Goal: Task Accomplishment & Management: Manage account settings

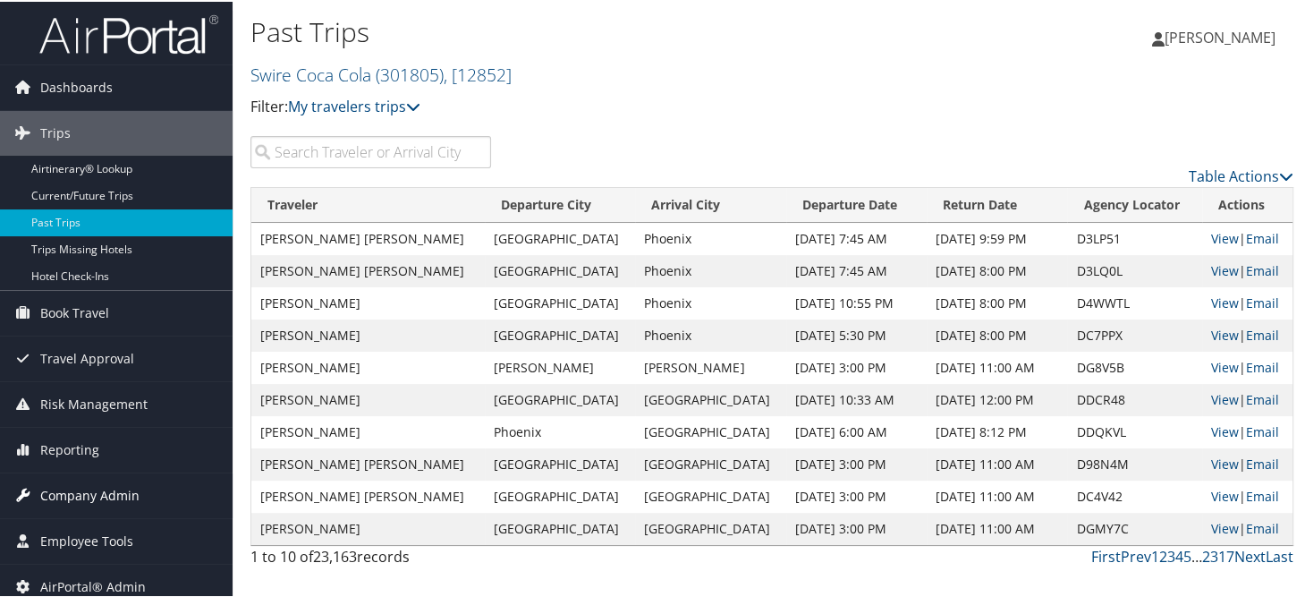
click at [120, 488] on span "Company Admin" at bounding box center [89, 493] width 99 height 45
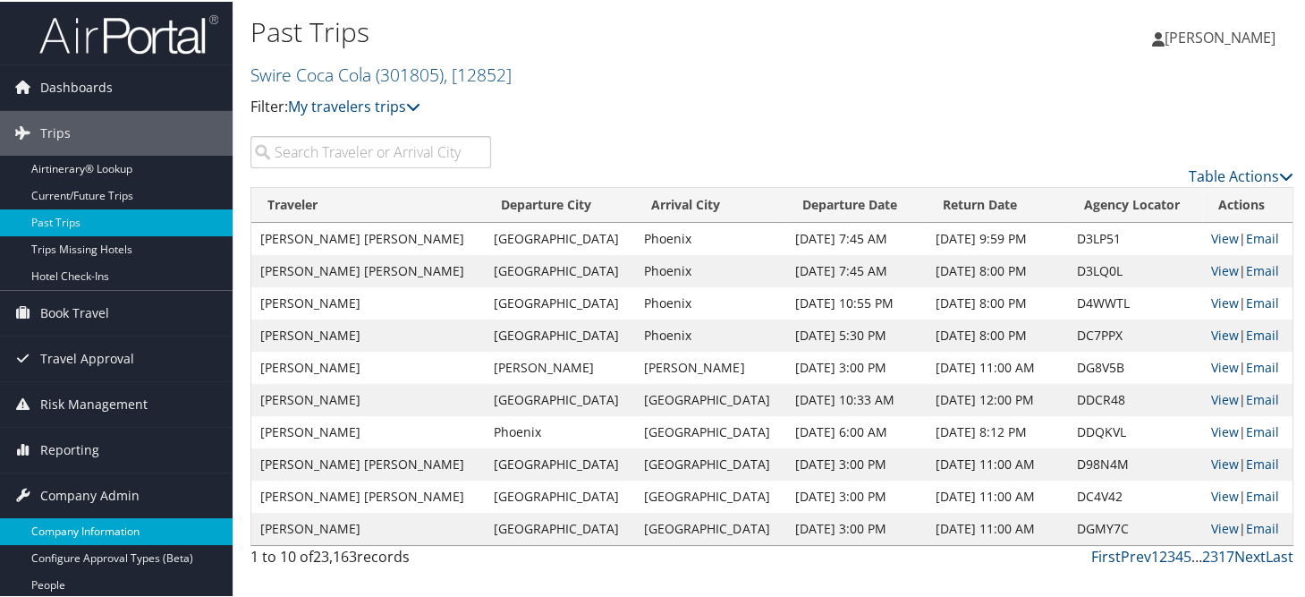
click at [106, 521] on link "Company Information" at bounding box center [116, 529] width 233 height 27
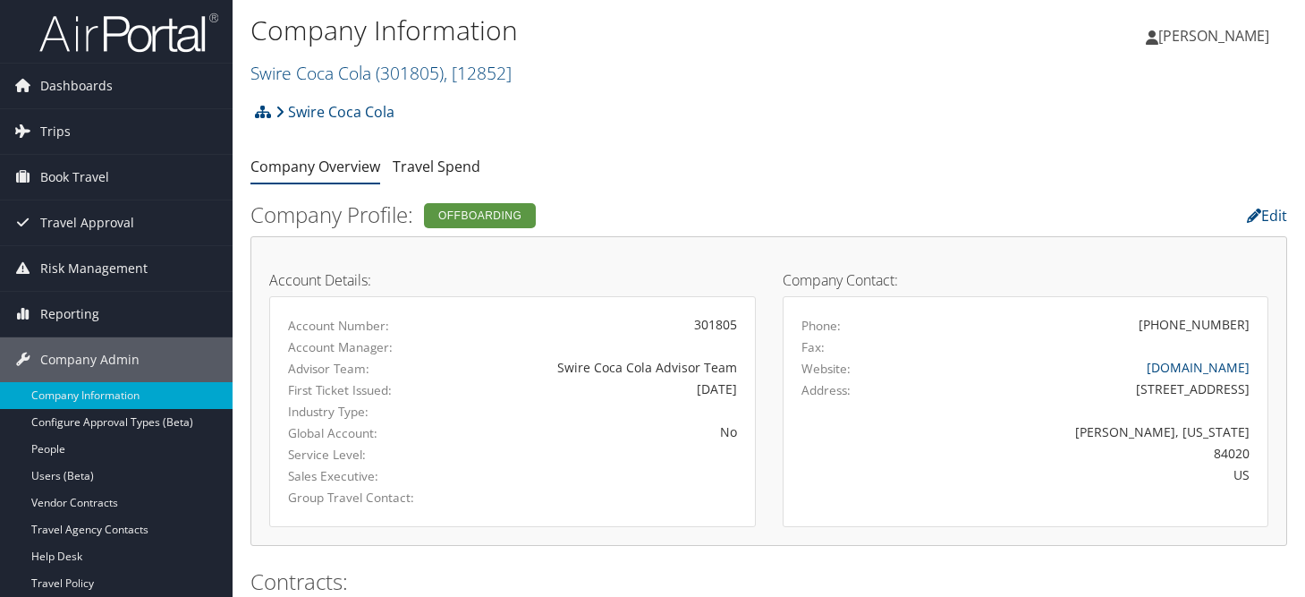
click at [310, 75] on link "Swire Coca Cola ( 301805 ) , [ 12852 ]" at bounding box center [380, 73] width 261 height 24
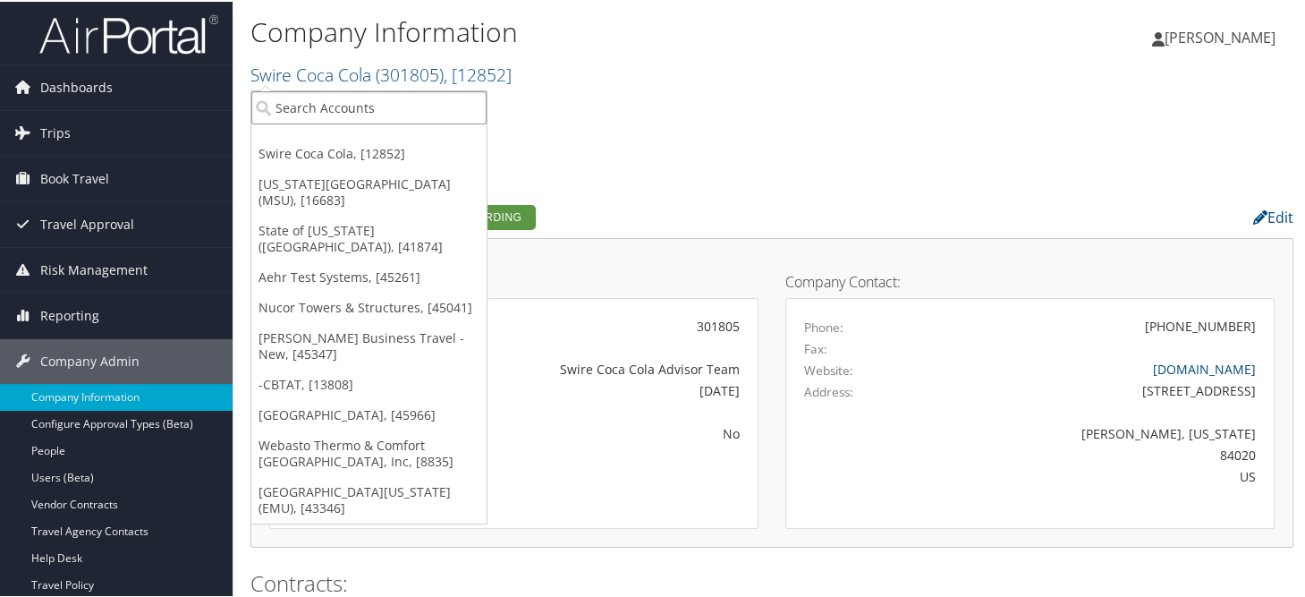
click at [347, 114] on input "search" at bounding box center [368, 105] width 235 height 33
type input "jobot"
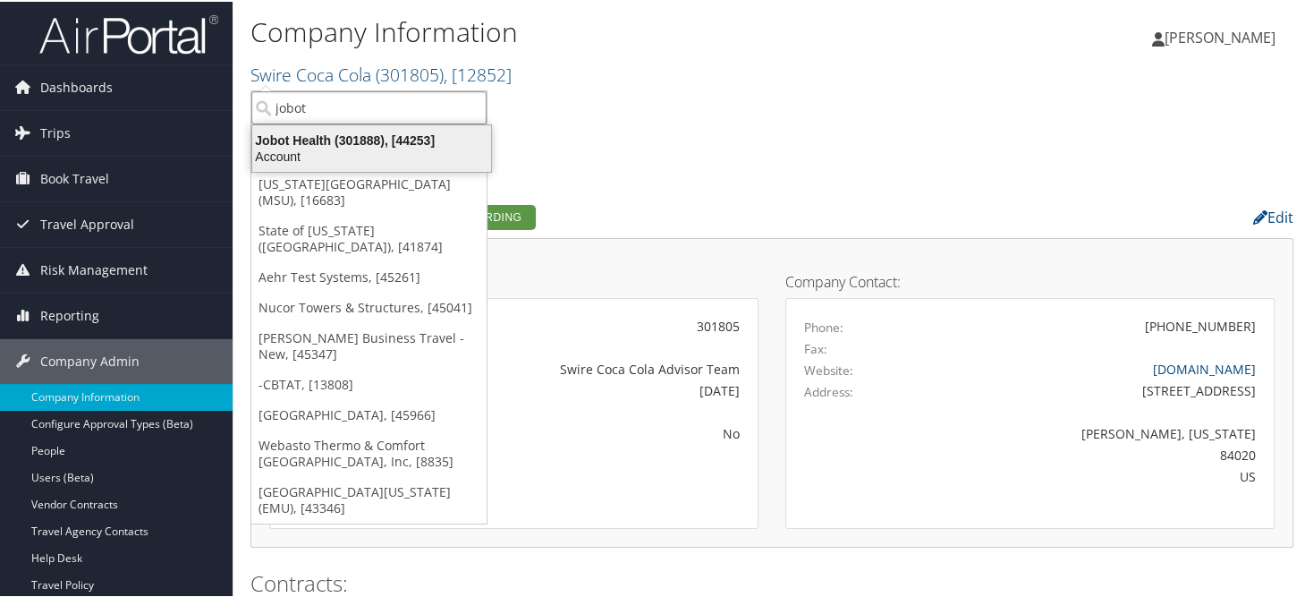
click at [343, 145] on div "Jobot Health (301888), [44253]" at bounding box center [372, 139] width 260 height 16
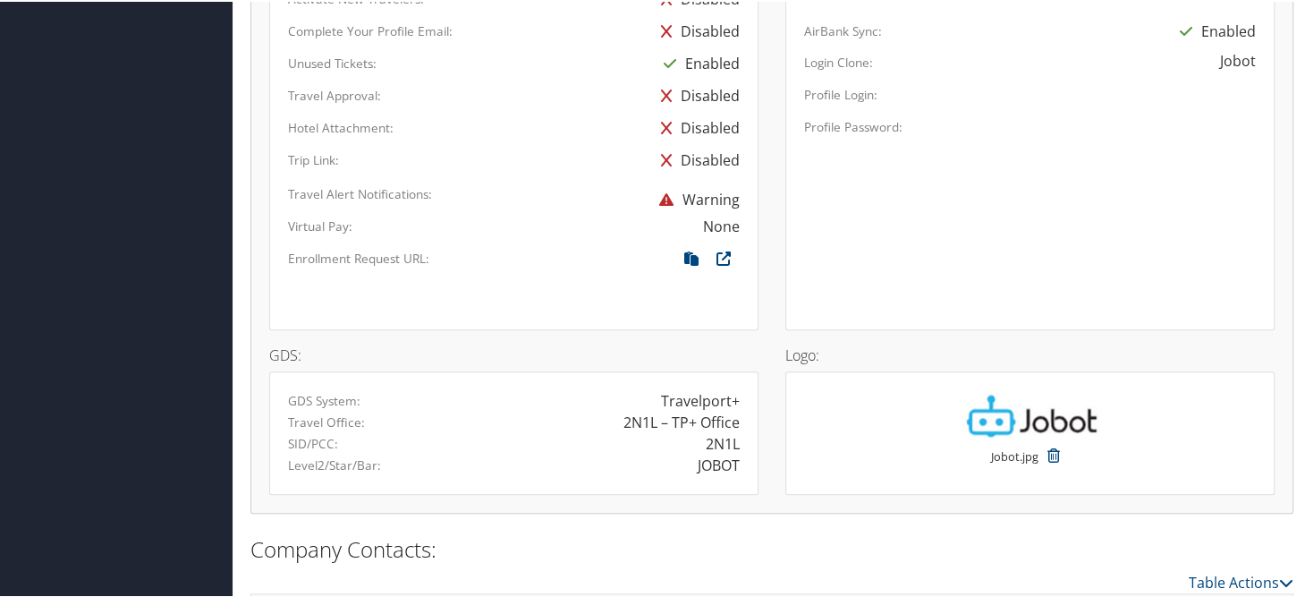
scroll to position [1249, 0]
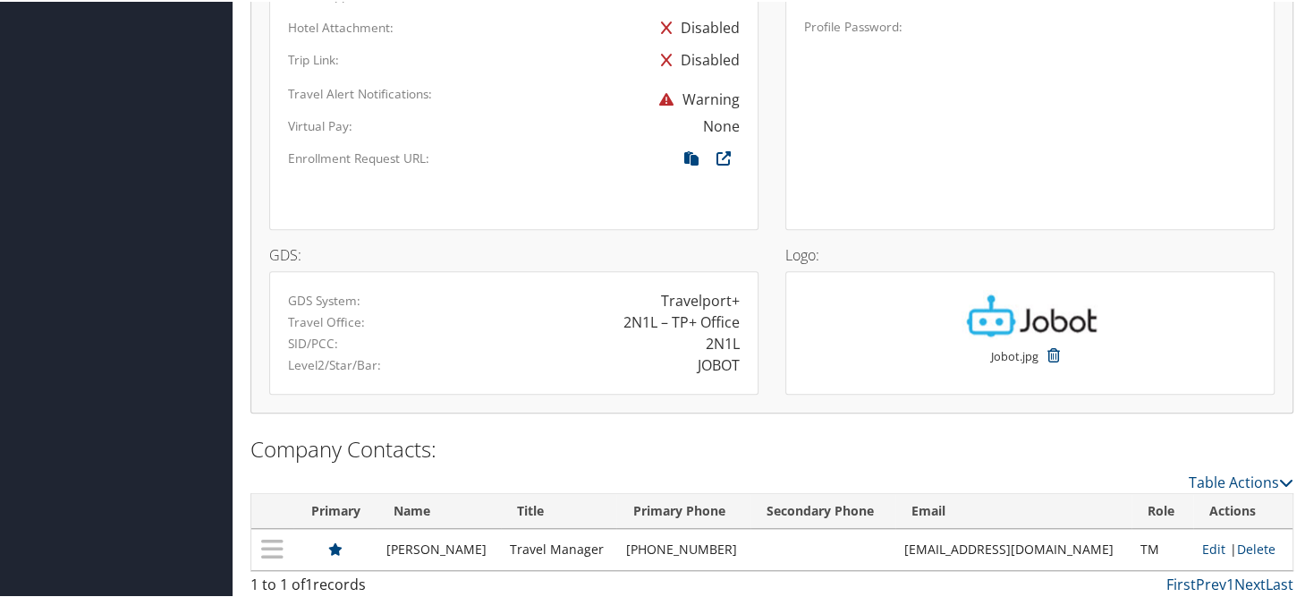
click at [585, 146] on div at bounding box center [614, 159] width 252 height 27
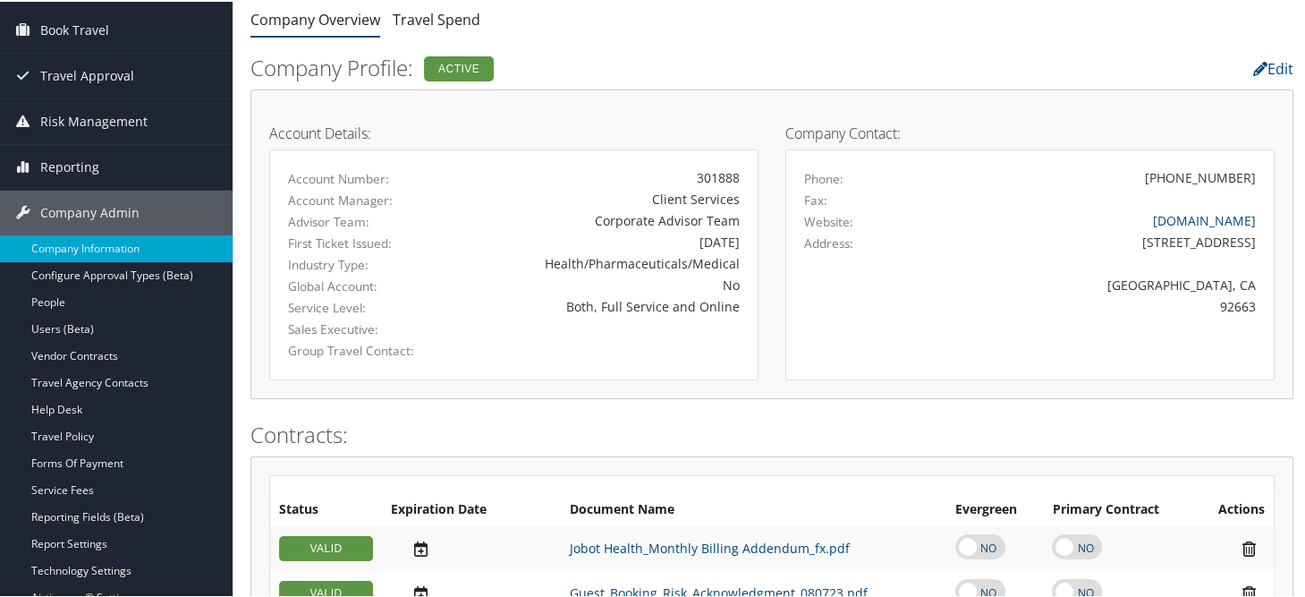
scroll to position [86, 0]
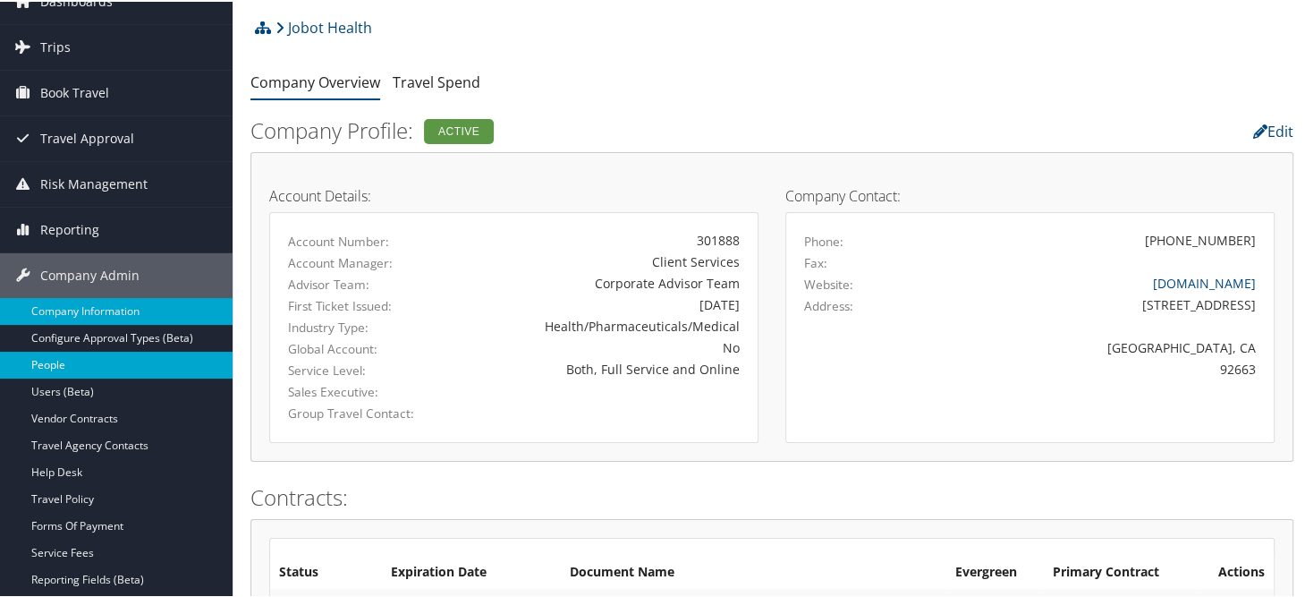
click at [65, 361] on link "People" at bounding box center [116, 363] width 233 height 27
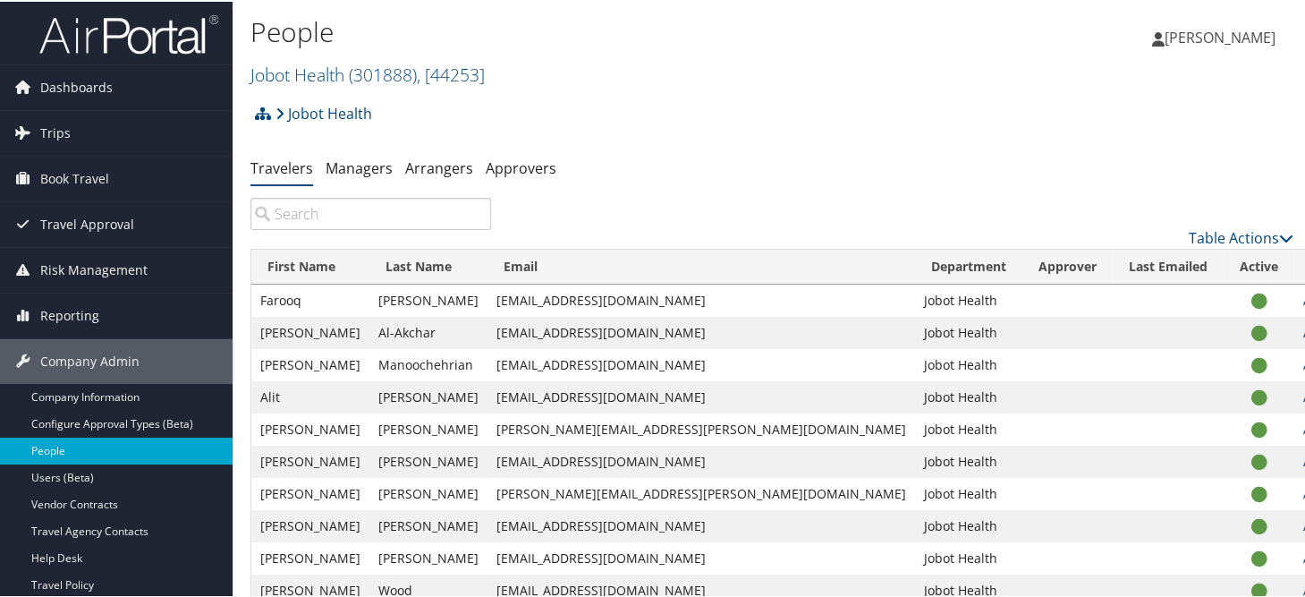
click at [598, 72] on h2 "Jobot Health ( 301888 ) , [ 44253 ]" at bounding box center [597, 71] width 695 height 30
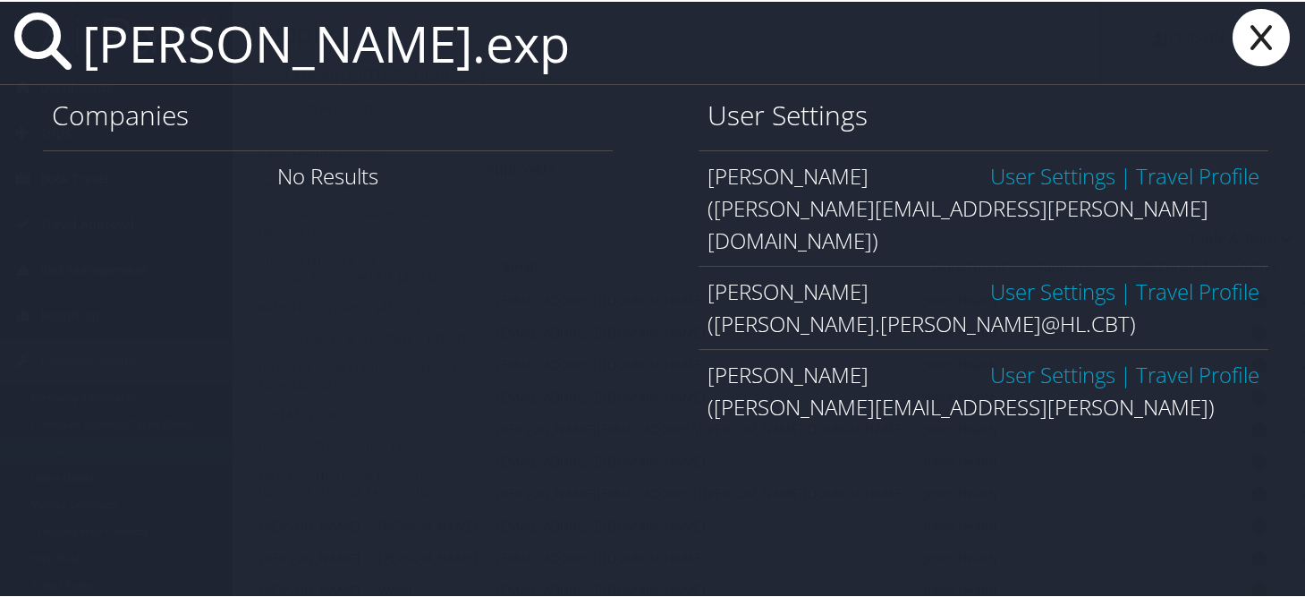
type input "kathryn.exp"
click at [1027, 174] on link "User Settings" at bounding box center [1052, 174] width 125 height 30
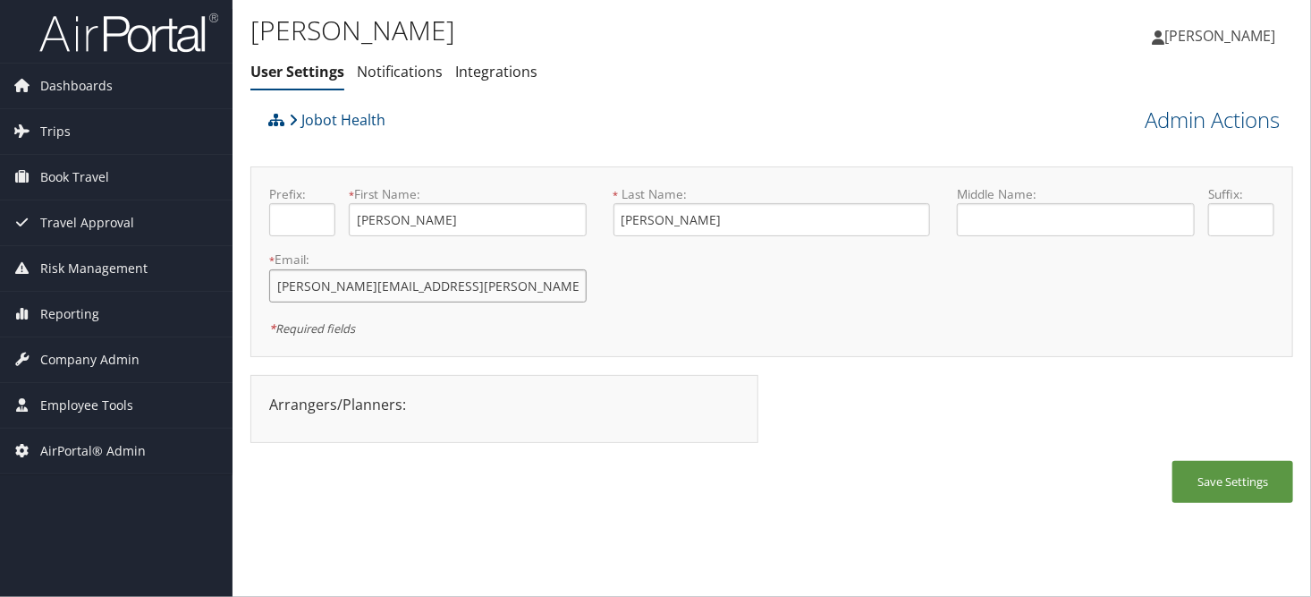
drag, startPoint x: 444, startPoint y: 287, endPoint x: 243, endPoint y: 288, distance: 200.4
click at [243, 288] on div "Kathryn Exposito User Settings Notifications Integrations User Settings Notific…" at bounding box center [772, 298] width 1079 height 597
drag, startPoint x: 319, startPoint y: 304, endPoint x: 567, endPoint y: 289, distance: 248.3
click at [747, 310] on div "Prefix: * First Name: Kathryn This field is required * Last Name: Exposito This…" at bounding box center [772, 261] width 1032 height 153
drag, startPoint x: 473, startPoint y: 284, endPoint x: 246, endPoint y: 288, distance: 227.3
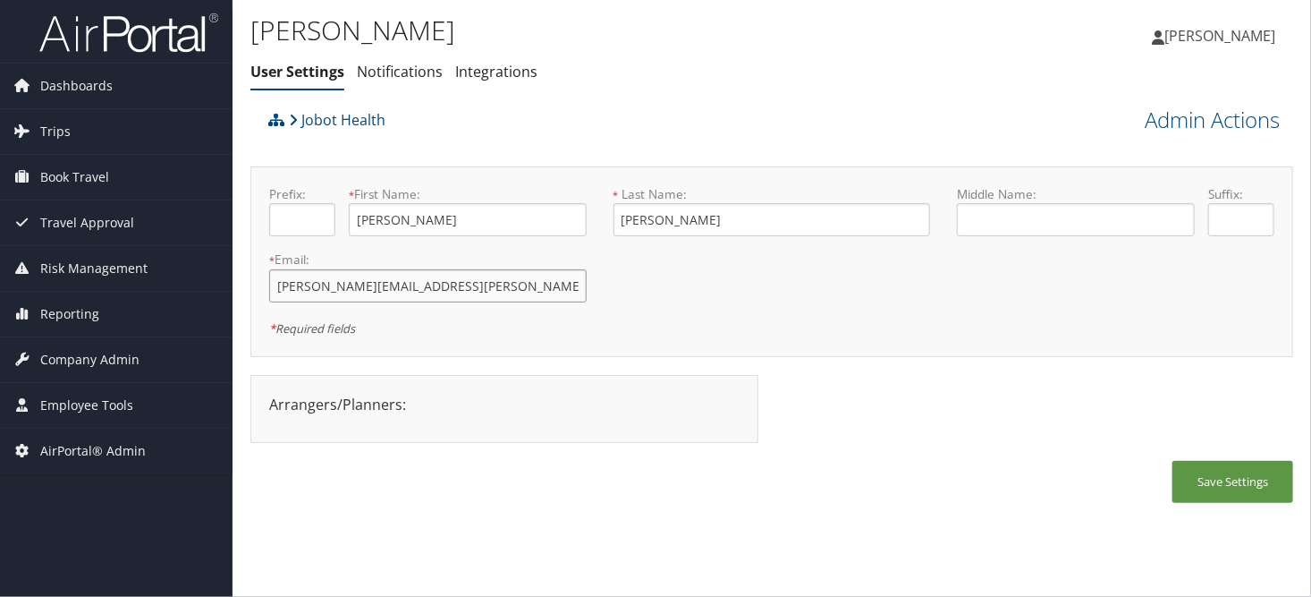
click at [246, 288] on div "Kathryn Exposito User Settings Notifications Integrations User Settings Notific…" at bounding box center [772, 298] width 1079 height 597
click at [133, 351] on span "Company Admin" at bounding box center [89, 359] width 99 height 45
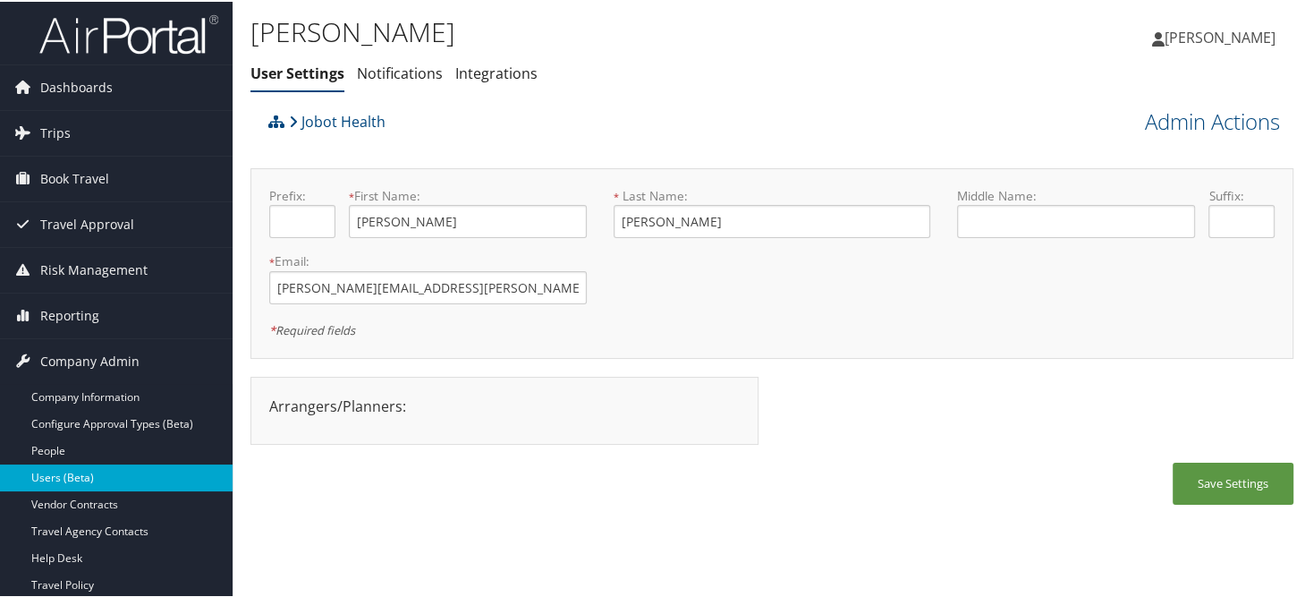
click at [98, 478] on link "Users (Beta)" at bounding box center [116, 475] width 233 height 27
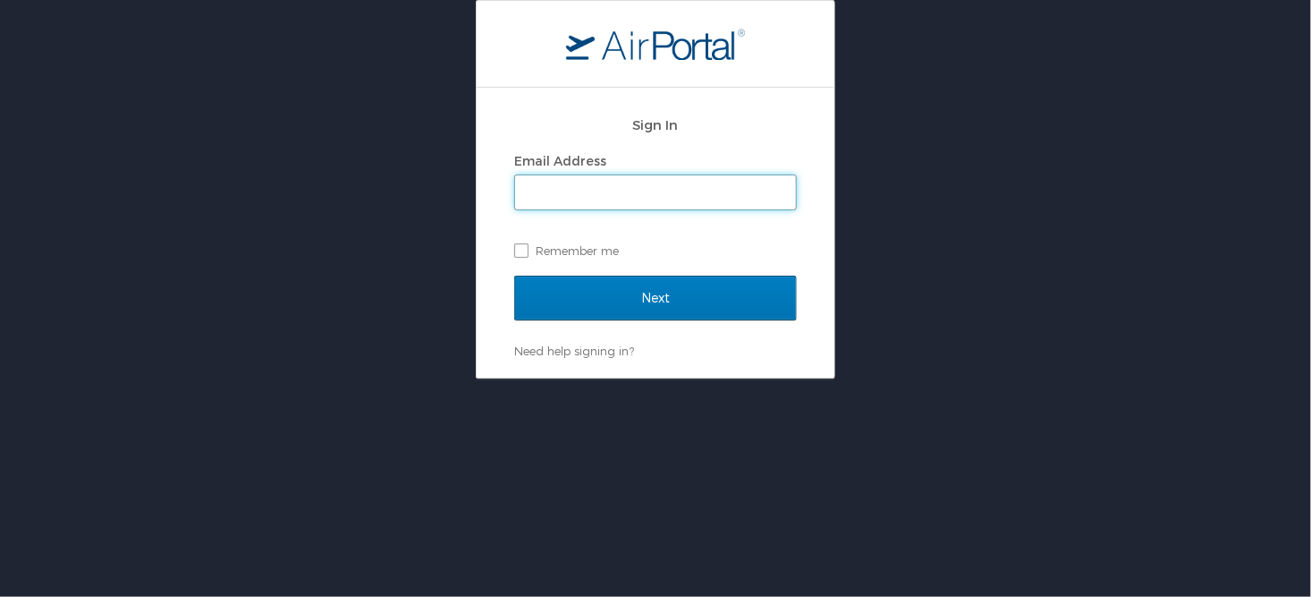
click at [701, 191] on input "Email Address" at bounding box center [655, 192] width 281 height 34
click at [632, 190] on input "Email Address" at bounding box center [655, 192] width 281 height 34
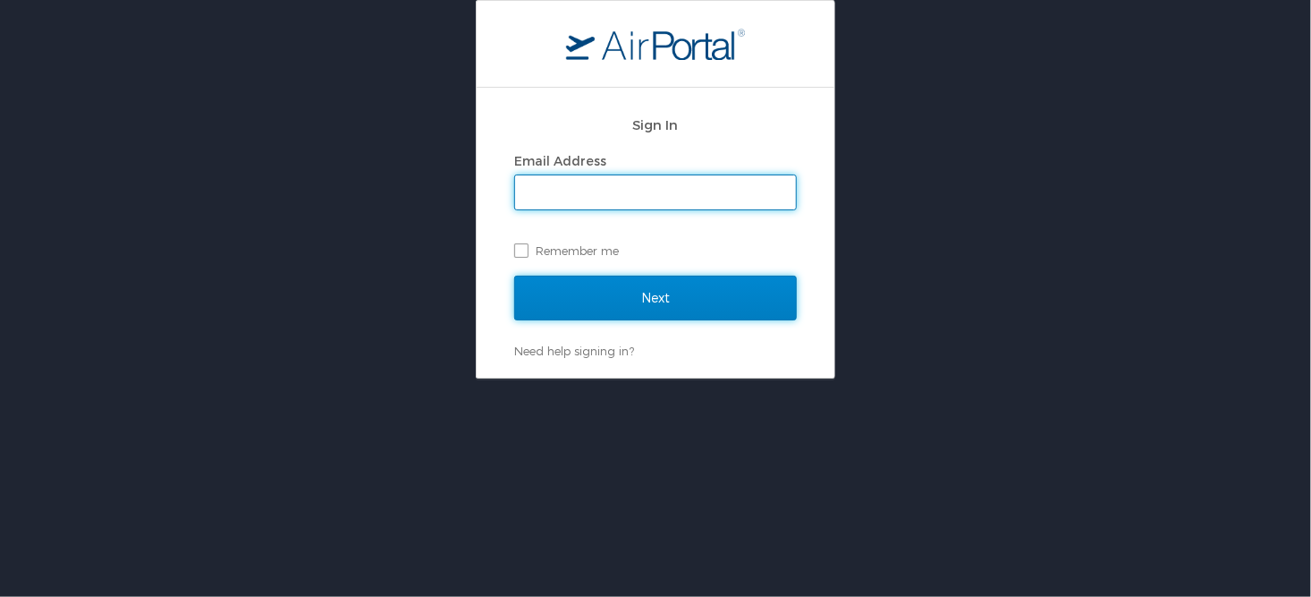
click at [574, 301] on input "Next" at bounding box center [655, 298] width 283 height 45
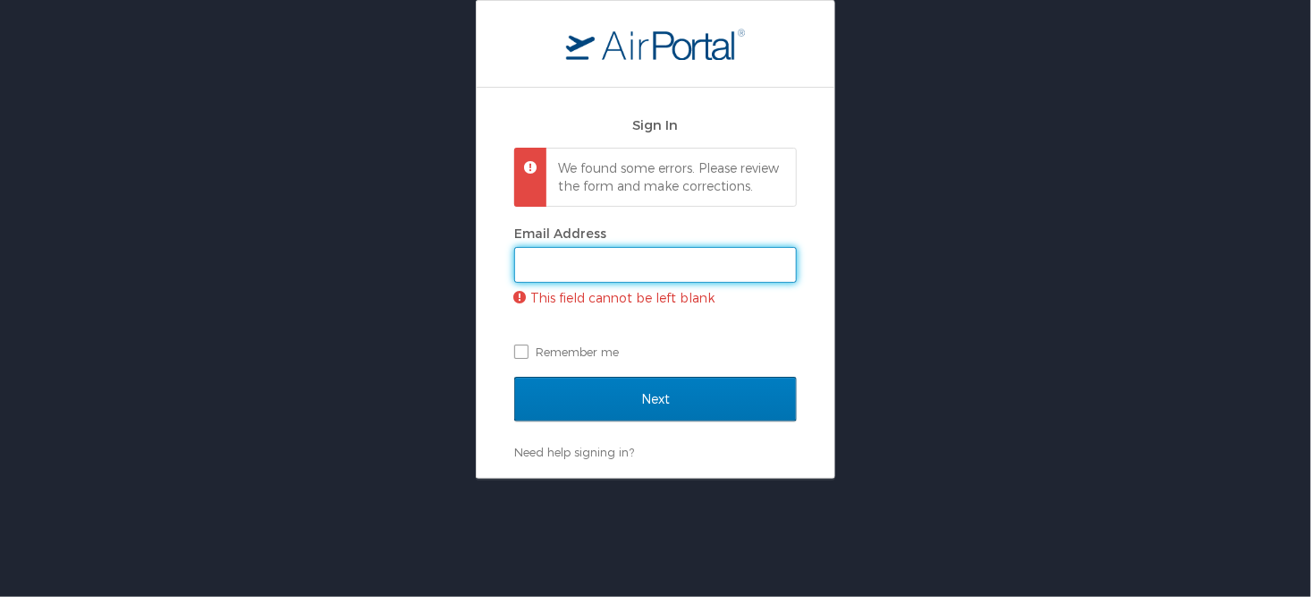
click at [618, 282] on input "Email Address" at bounding box center [655, 265] width 281 height 34
type input "sonya.marmolejo@cbtravel.com"
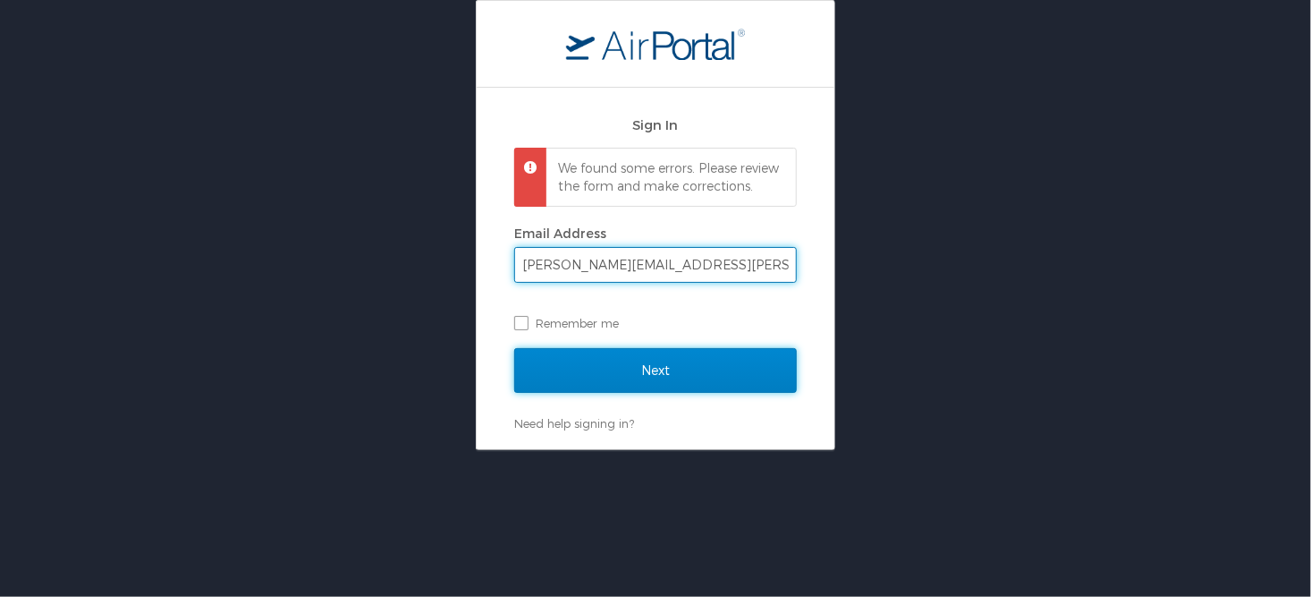
click at [670, 393] on input "Next" at bounding box center [655, 370] width 283 height 45
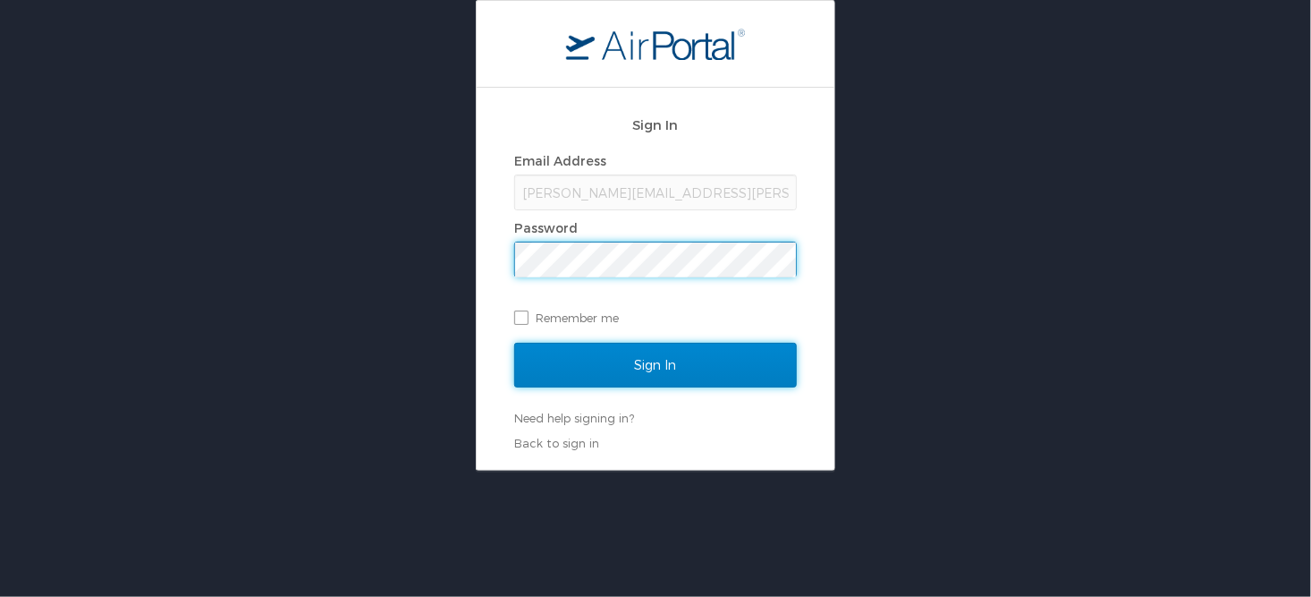
drag, startPoint x: 623, startPoint y: 369, endPoint x: 669, endPoint y: 369, distance: 46.5
click at [623, 369] on input "Sign In" at bounding box center [655, 365] width 283 height 45
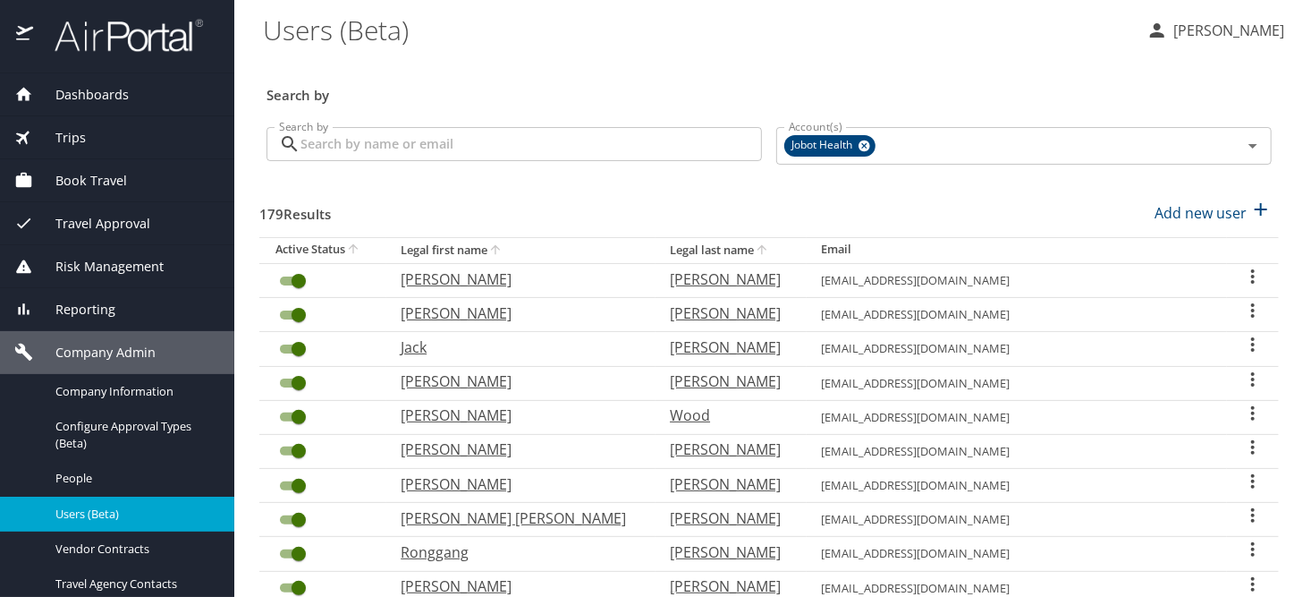
click at [450, 143] on input "Search by" at bounding box center [532, 144] width 462 height 34
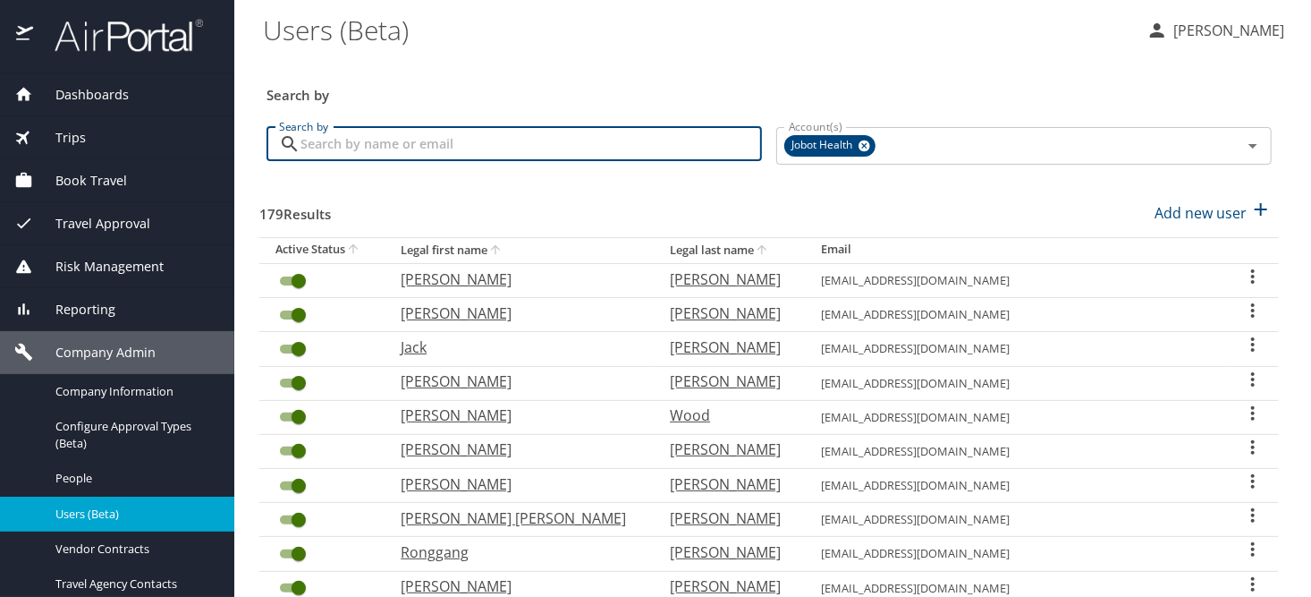
paste input "[PERSON_NAME][EMAIL_ADDRESS][PERSON_NAME][DOMAIN_NAME]"
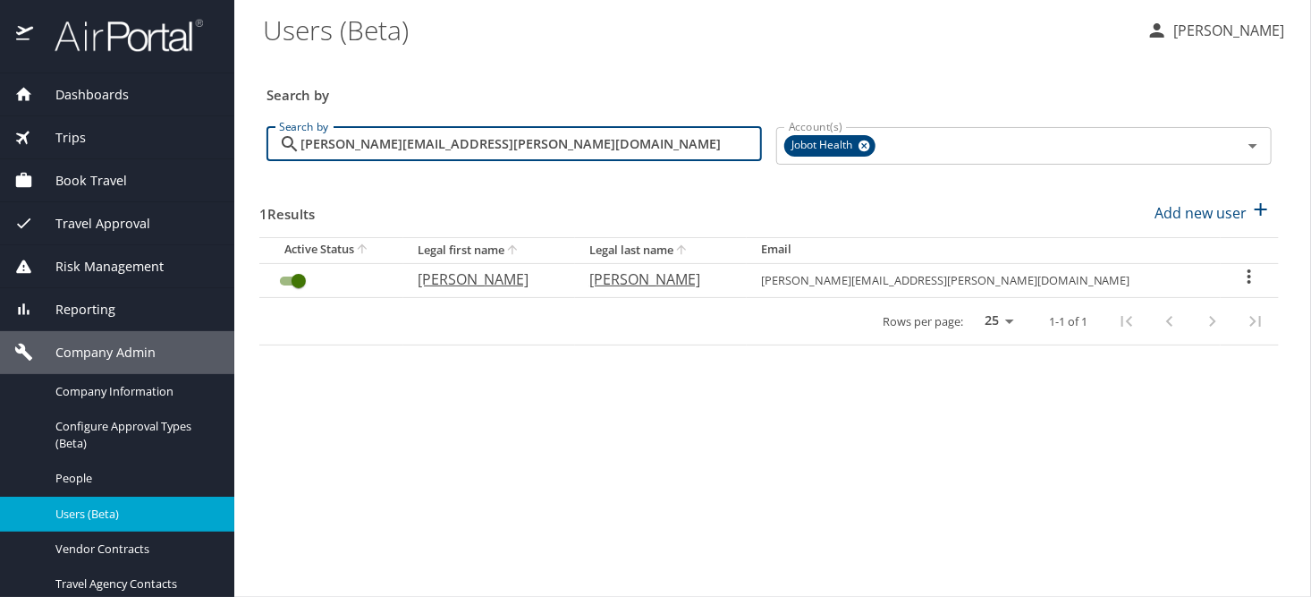
type input "[PERSON_NAME][EMAIL_ADDRESS][PERSON_NAME][DOMAIN_NAME]"
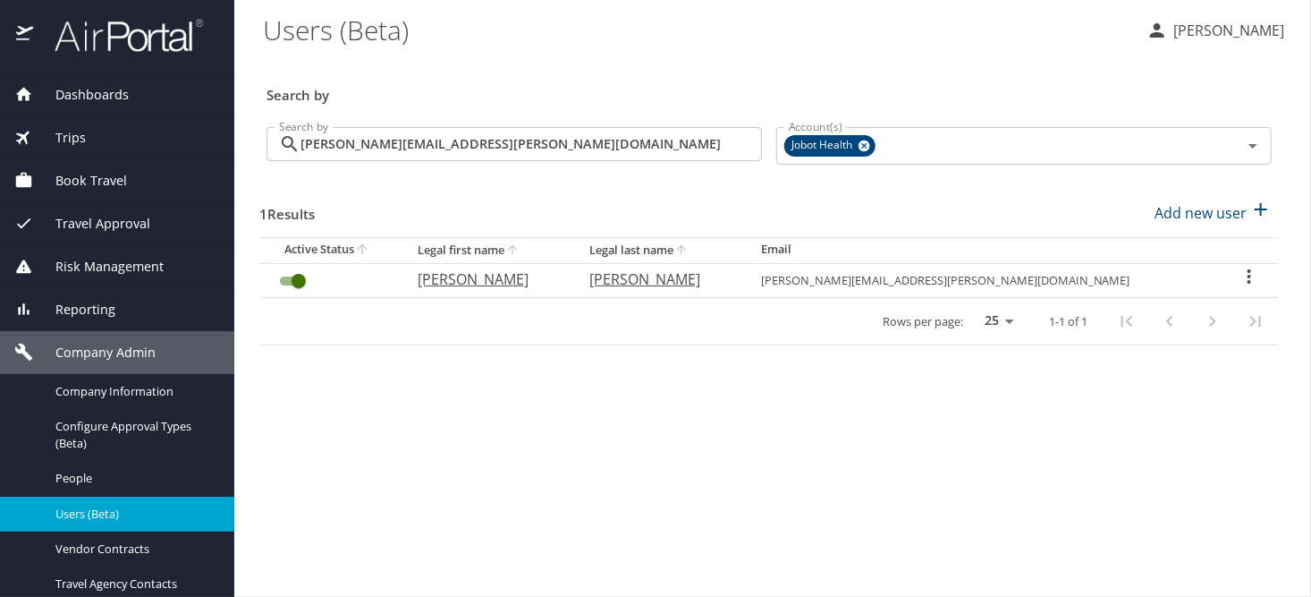
click at [1243, 270] on icon "User Search Table" at bounding box center [1249, 276] width 21 height 21
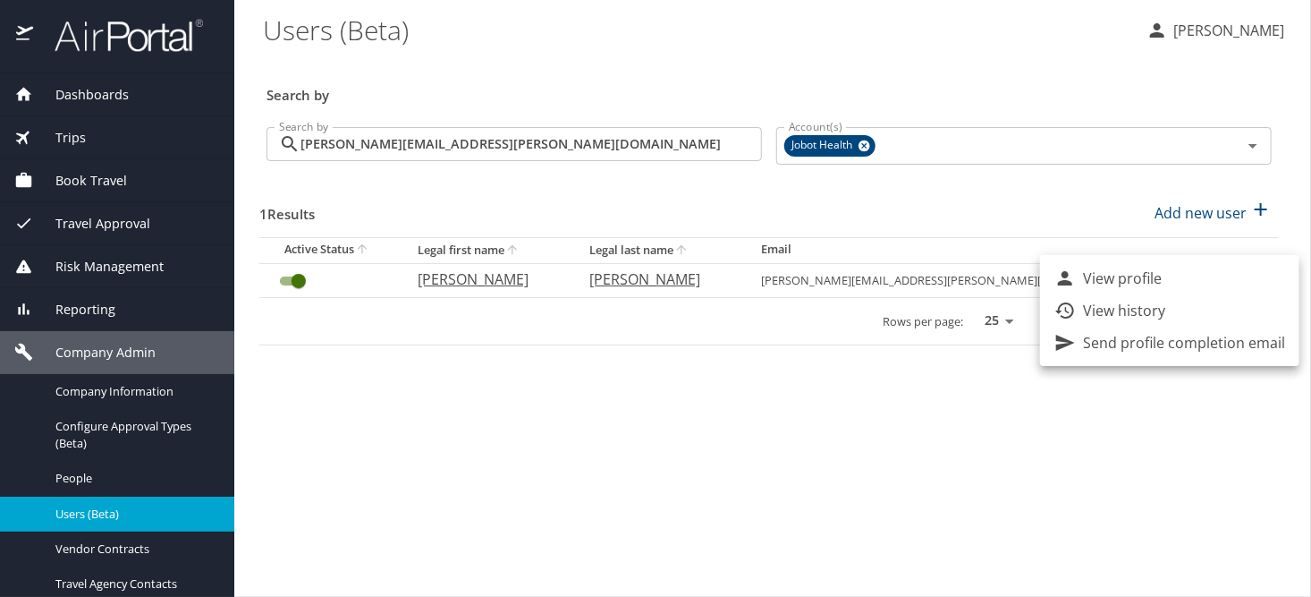
click at [1153, 313] on p "View history" at bounding box center [1124, 310] width 82 height 21
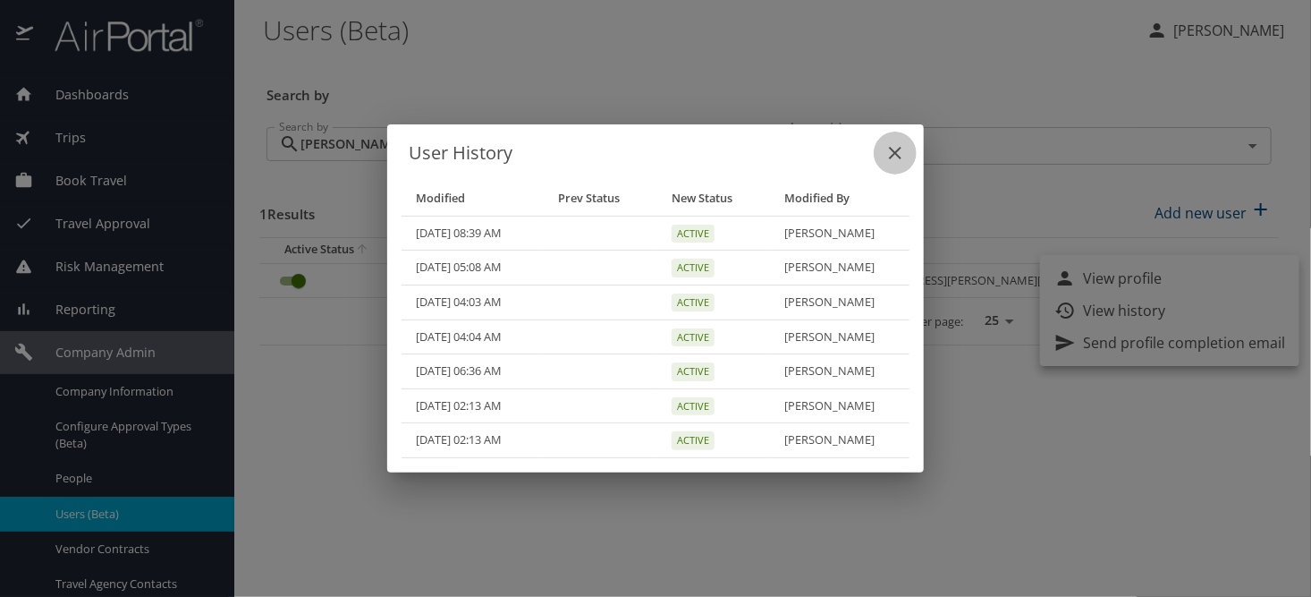
click at [891, 153] on icon "close" at bounding box center [895, 152] width 21 height 21
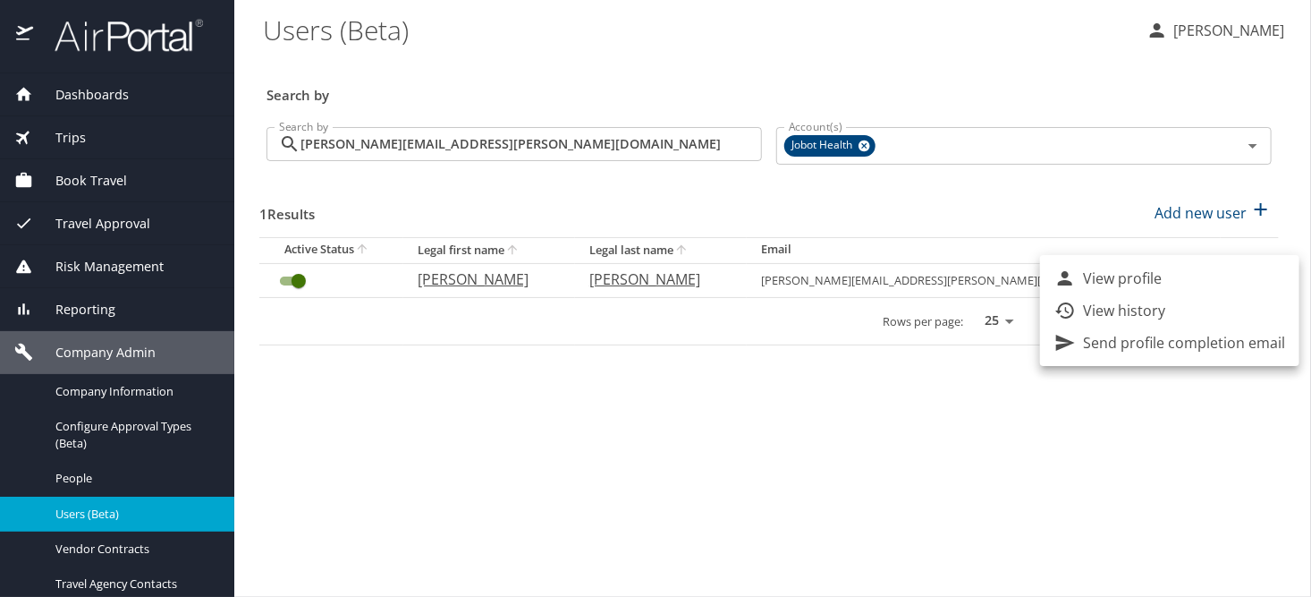
drag, startPoint x: 491, startPoint y: 137, endPoint x: 361, endPoint y: 141, distance: 130.7
click at [361, 141] on div at bounding box center [655, 298] width 1311 height 597
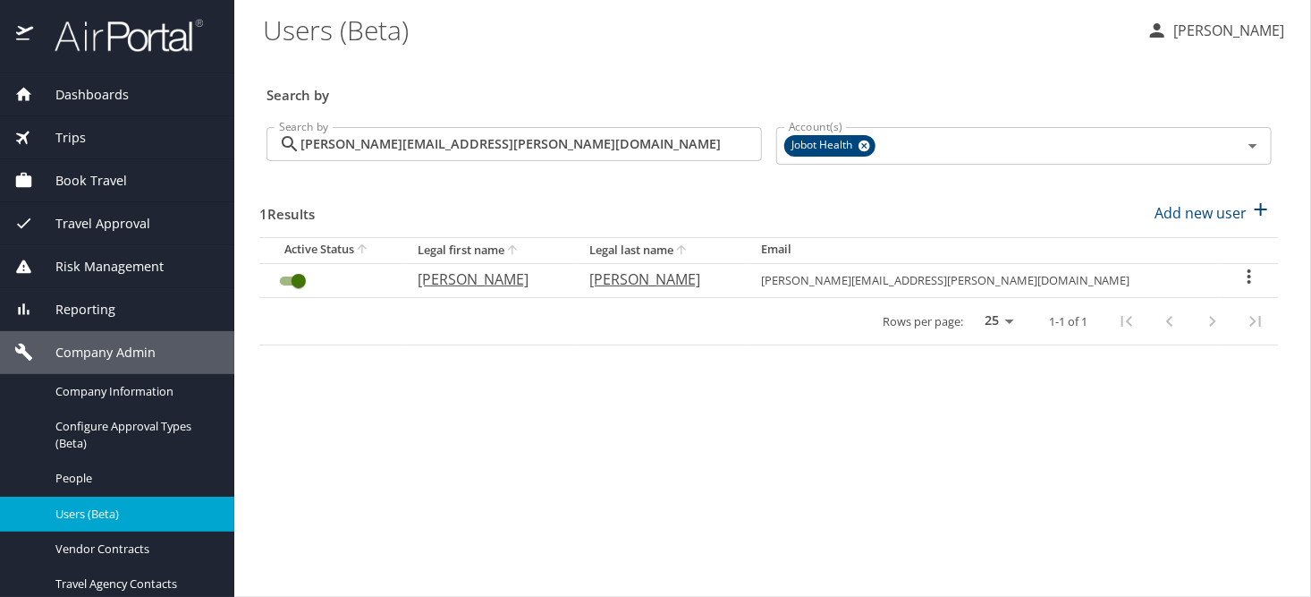
click at [540, 24] on \(Beta\) "Users (Beta)" at bounding box center [697, 29] width 869 height 55
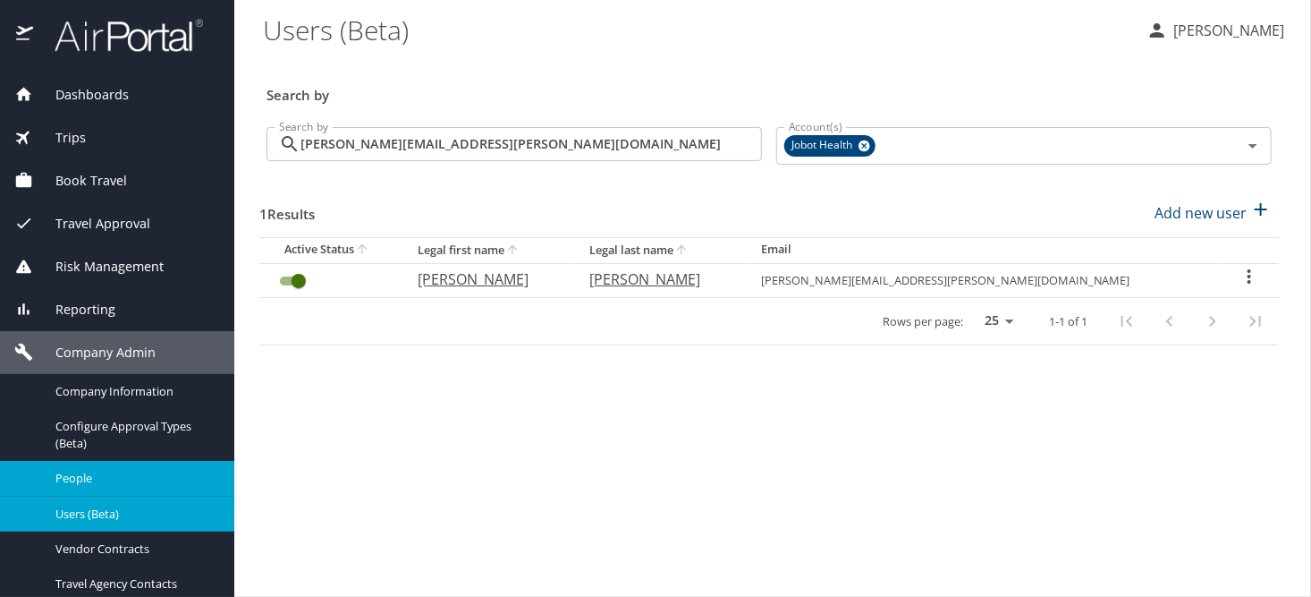
click at [65, 485] on span "People" at bounding box center [133, 478] width 157 height 17
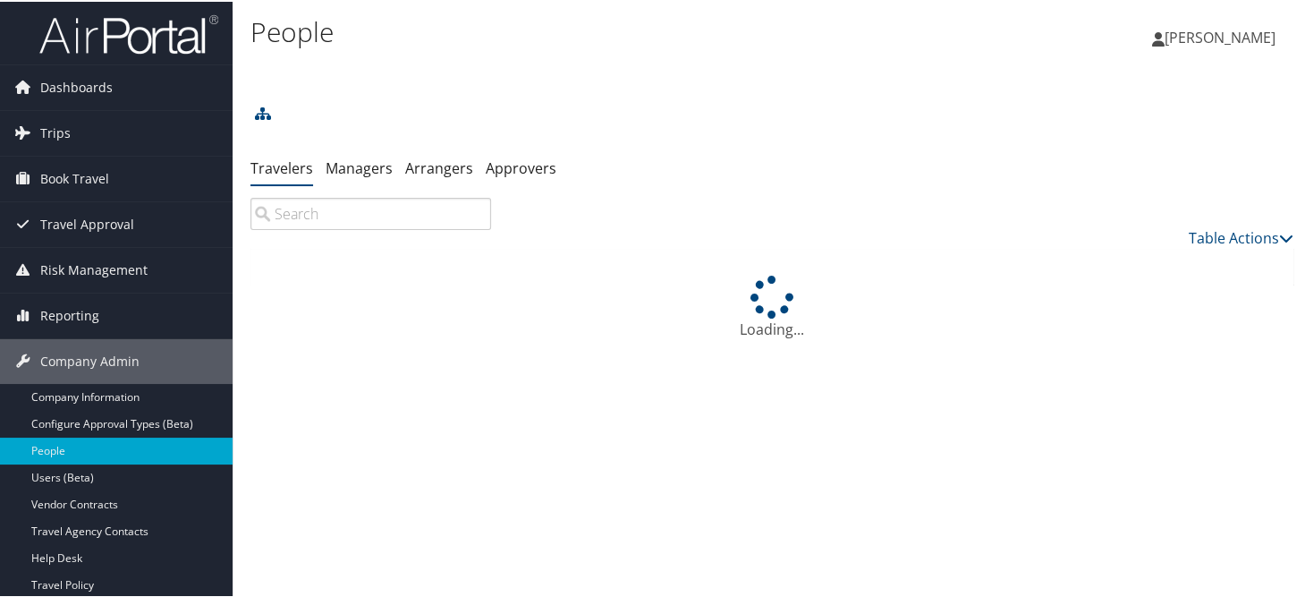
click at [358, 206] on input "search" at bounding box center [370, 212] width 241 height 32
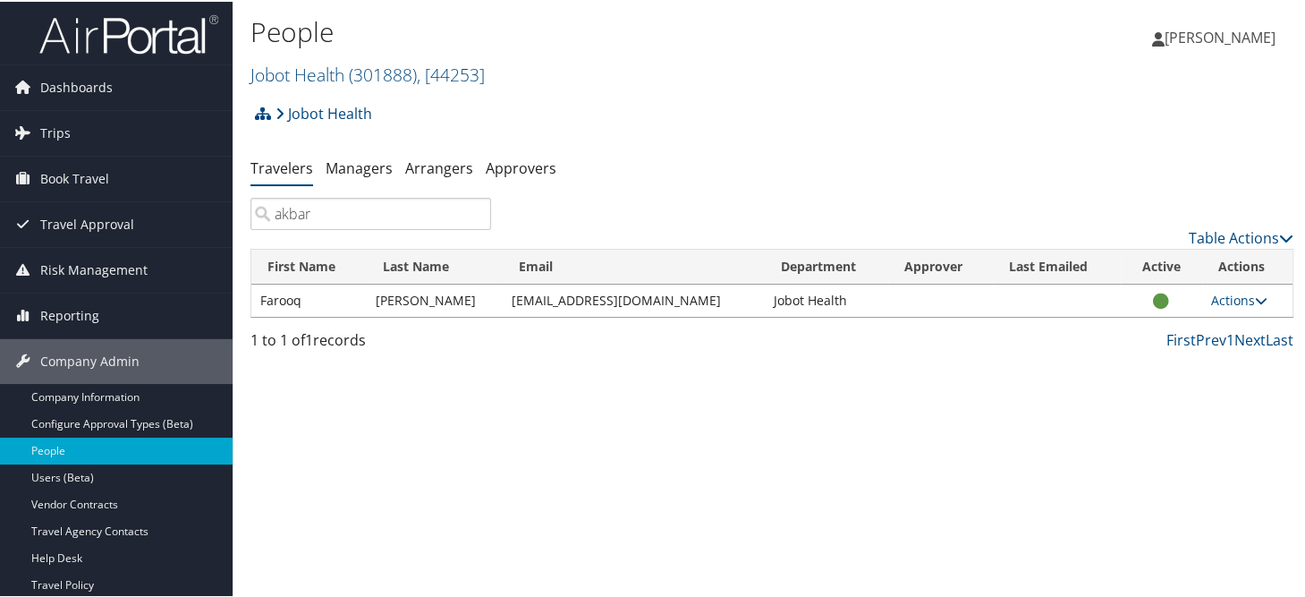
type input "akbar"
click at [629, 398] on div "People Jobot Health ( 301888 ) , [ 44253 ] Jobot Health, [44253] Swire Coca Col…" at bounding box center [772, 298] width 1079 height 597
click at [1217, 306] on link "Actions" at bounding box center [1239, 298] width 56 height 17
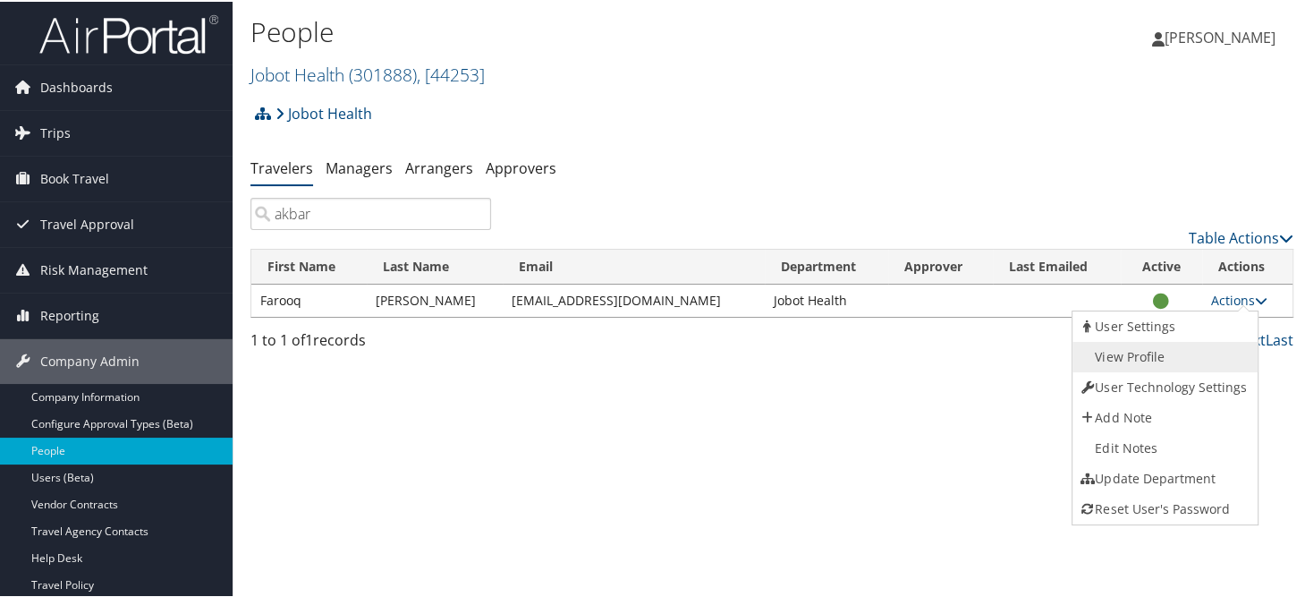
click at [1147, 363] on link "View Profile" at bounding box center [1164, 355] width 182 height 30
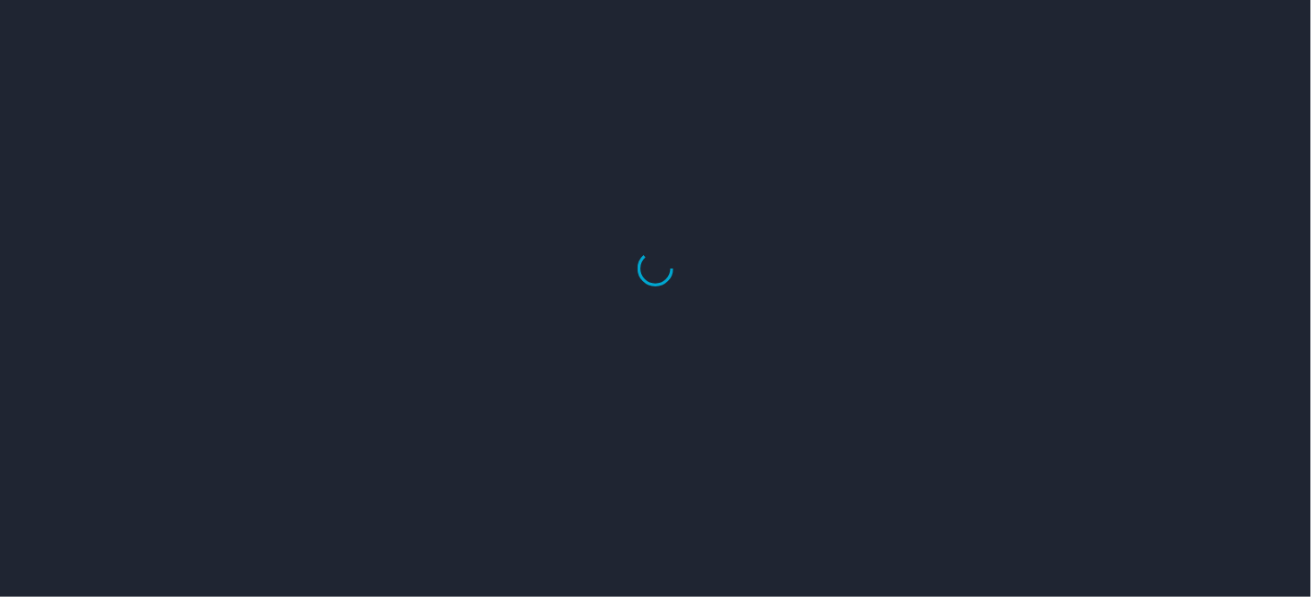
select select "US"
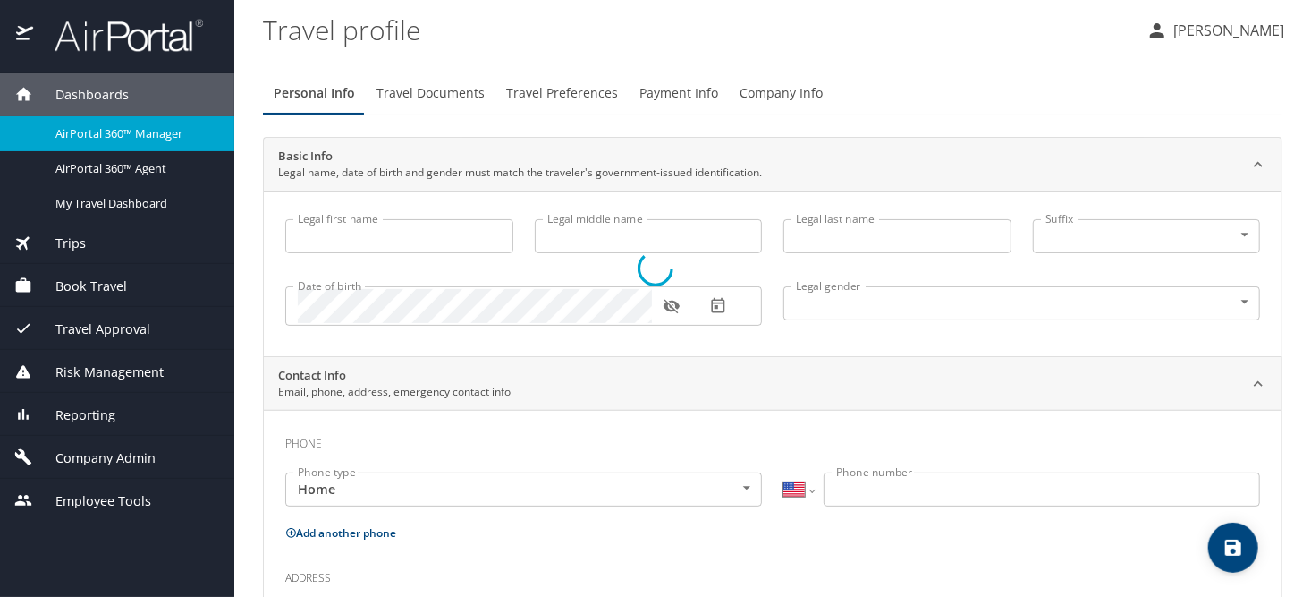
type input "Farooq"
type input "[PERSON_NAME]"
type input "[DEMOGRAPHIC_DATA]"
select select "US"
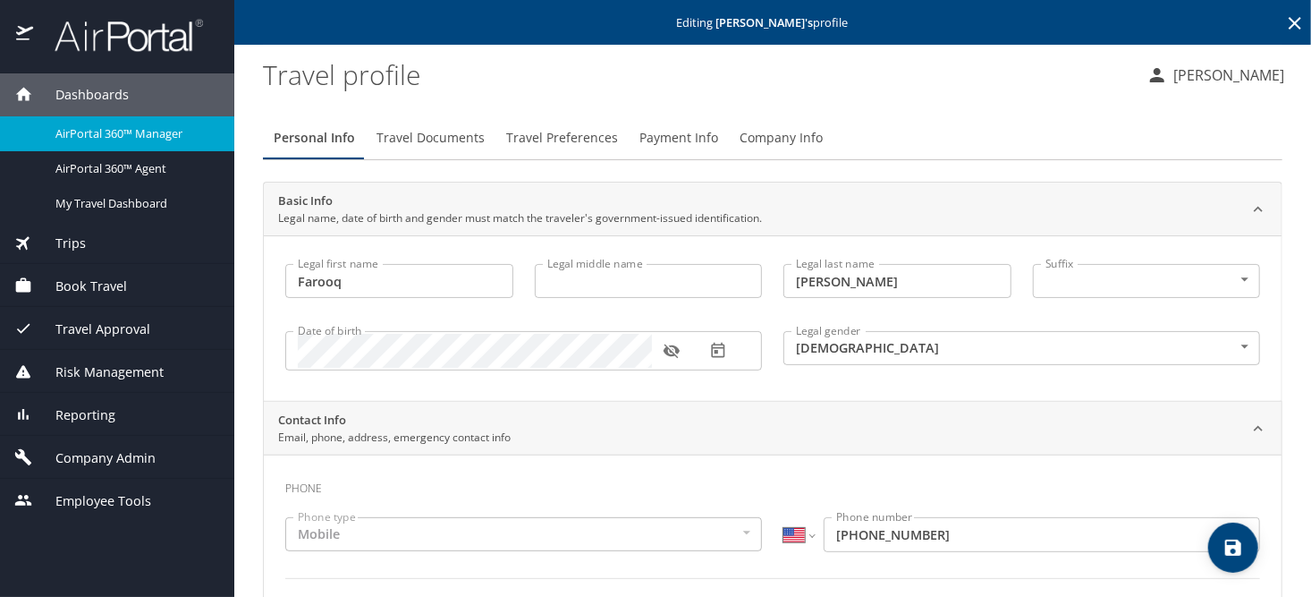
drag, startPoint x: 742, startPoint y: 81, endPoint x: 1277, endPoint y: 148, distance: 540.0
click at [742, 81] on profile "Travel profile" at bounding box center [697, 74] width 869 height 55
click at [95, 451] on span "Company Admin" at bounding box center [94, 458] width 123 height 20
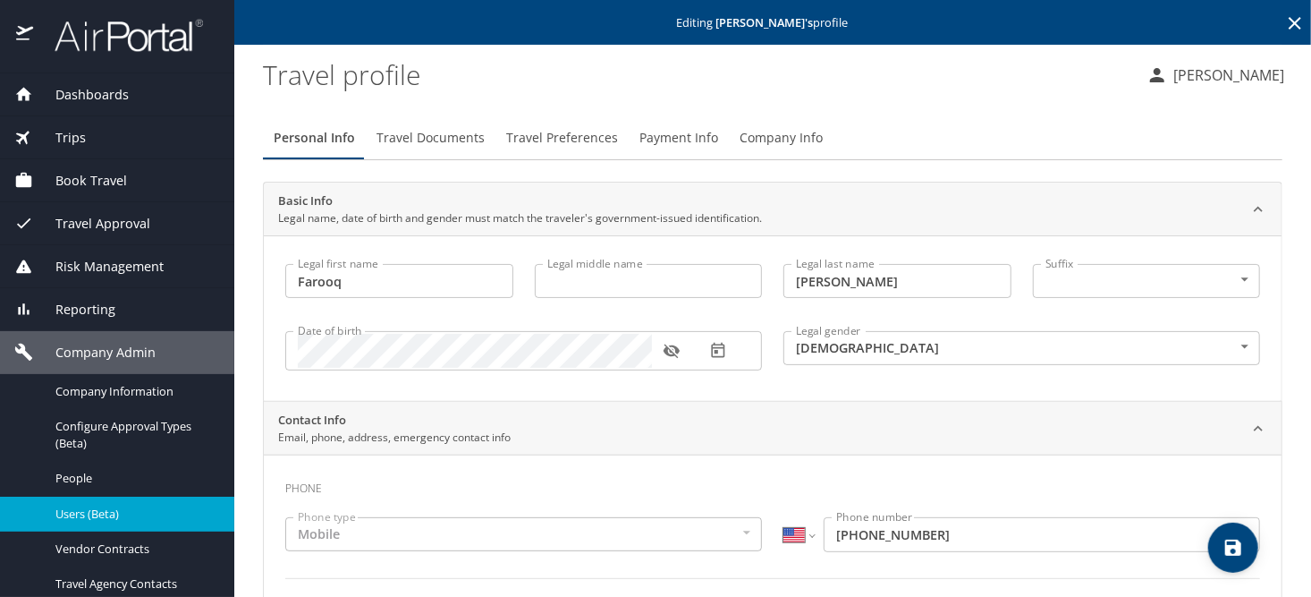
click at [74, 506] on span "Users (Beta)" at bounding box center [133, 513] width 157 height 17
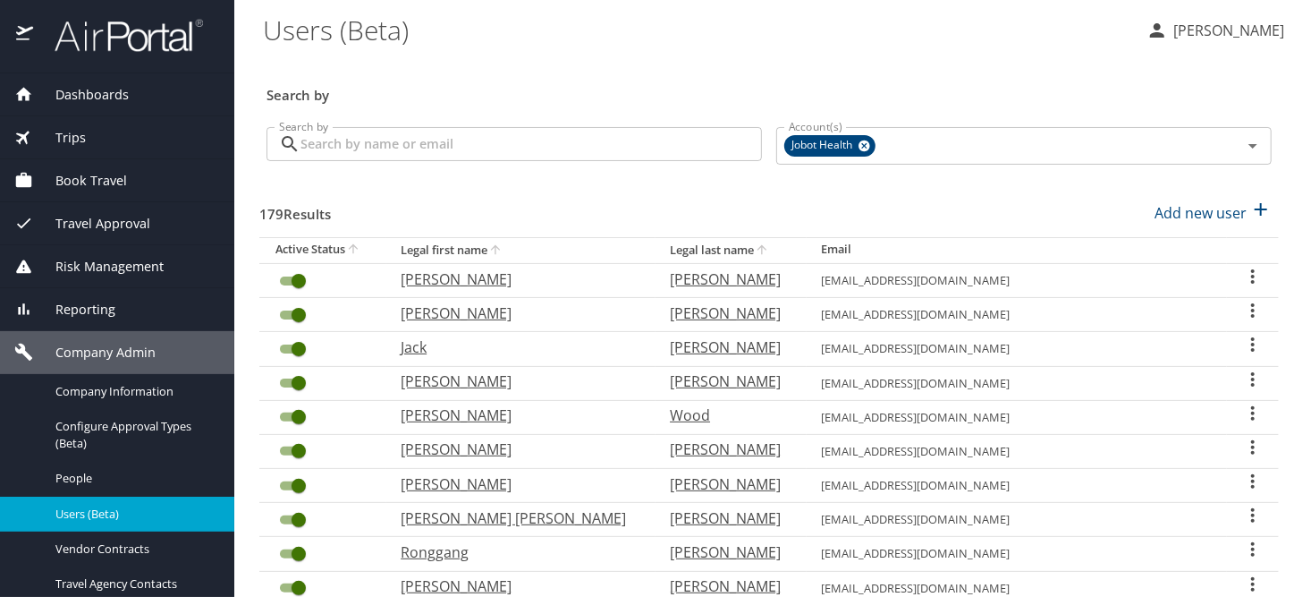
click at [505, 145] on input "Search by" at bounding box center [532, 144] width 462 height 34
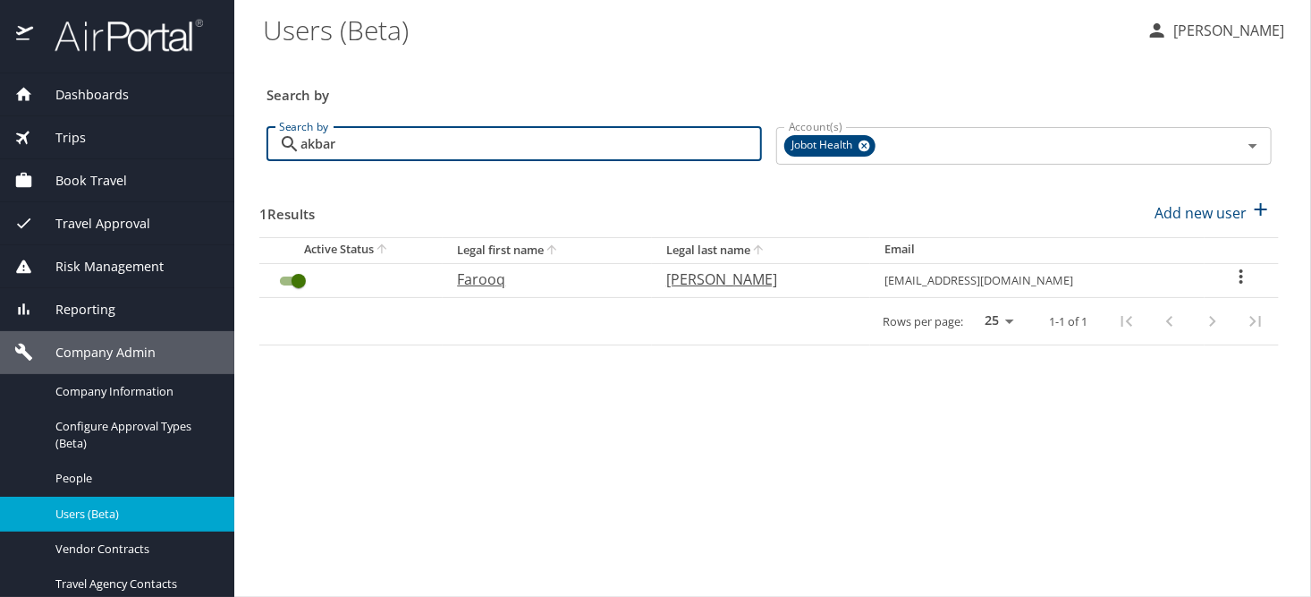
type input "akbar"
click at [1237, 279] on icon "User Search Table" at bounding box center [1241, 276] width 21 height 21
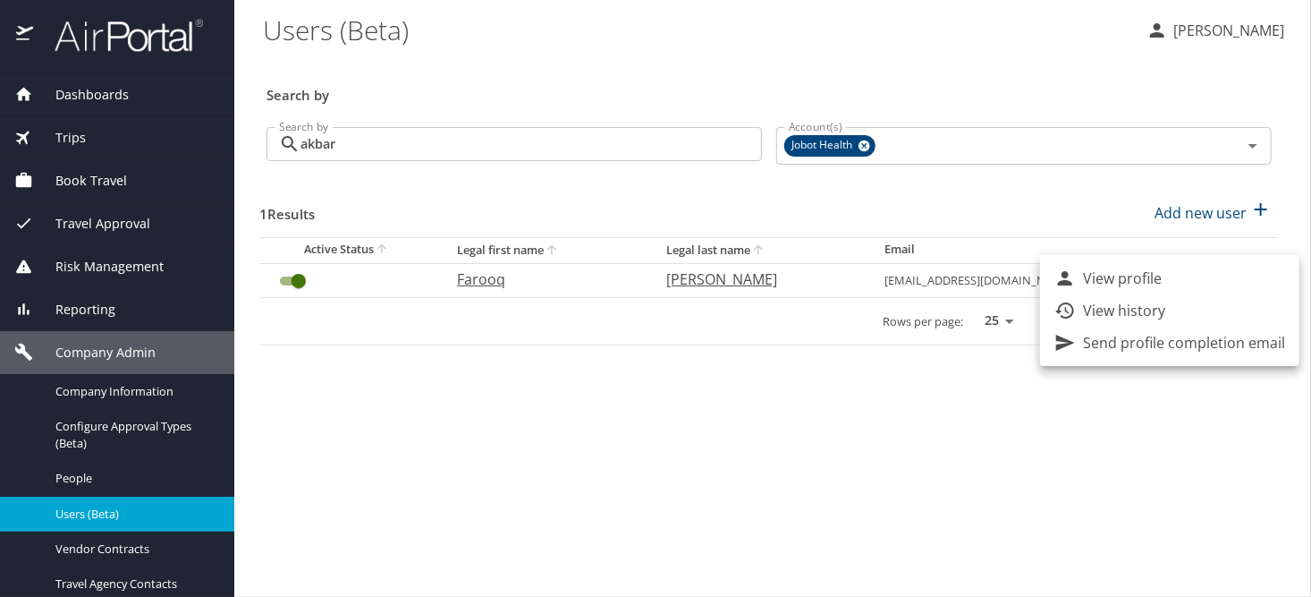
click at [1170, 309] on li "View history" at bounding box center [1169, 310] width 259 height 32
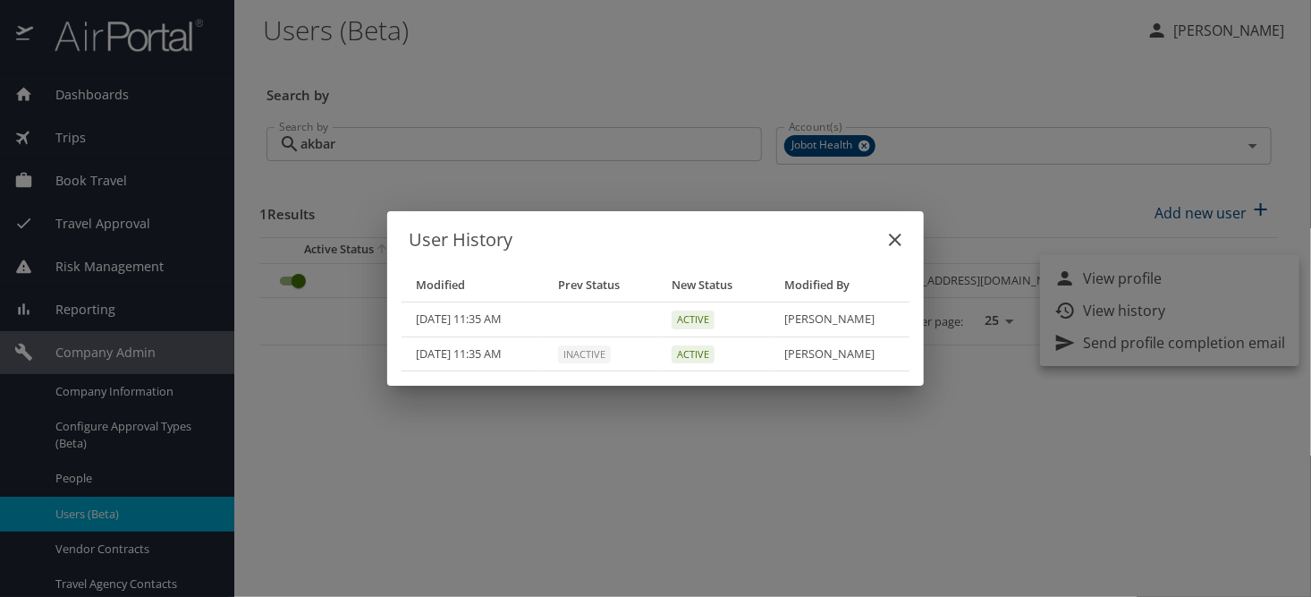
drag, startPoint x: 982, startPoint y: 479, endPoint x: 1277, endPoint y: 454, distance: 296.3
click at [982, 479] on div "User History Modified Prev Status New Status Modified By 09/30/2025, 11:35 AM A…" at bounding box center [655, 298] width 1311 height 597
click at [898, 241] on icon "close" at bounding box center [895, 239] width 21 height 21
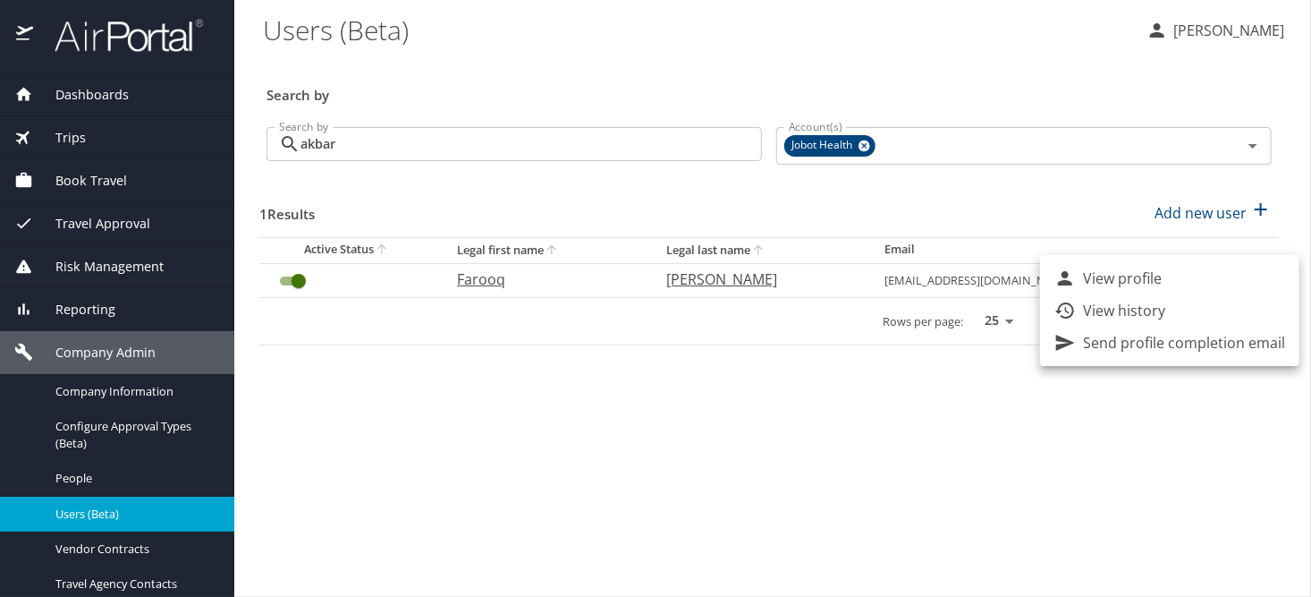
click at [1104, 430] on div at bounding box center [655, 298] width 1311 height 597
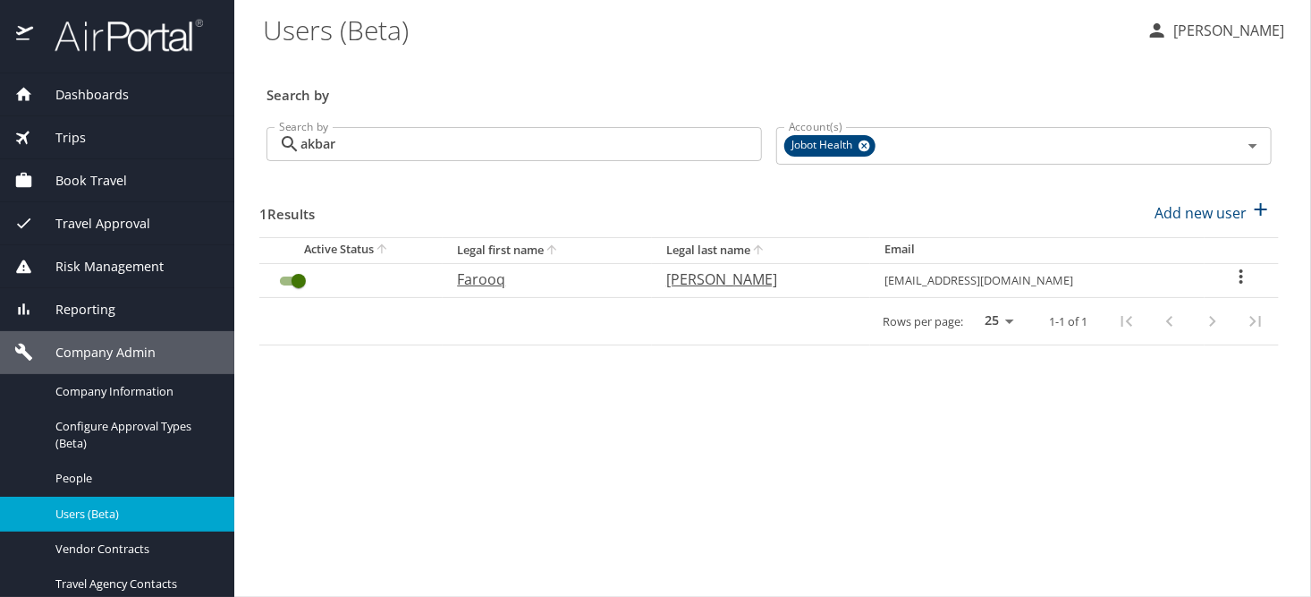
click at [1241, 273] on icon "User Search Table" at bounding box center [1241, 276] width 21 height 21
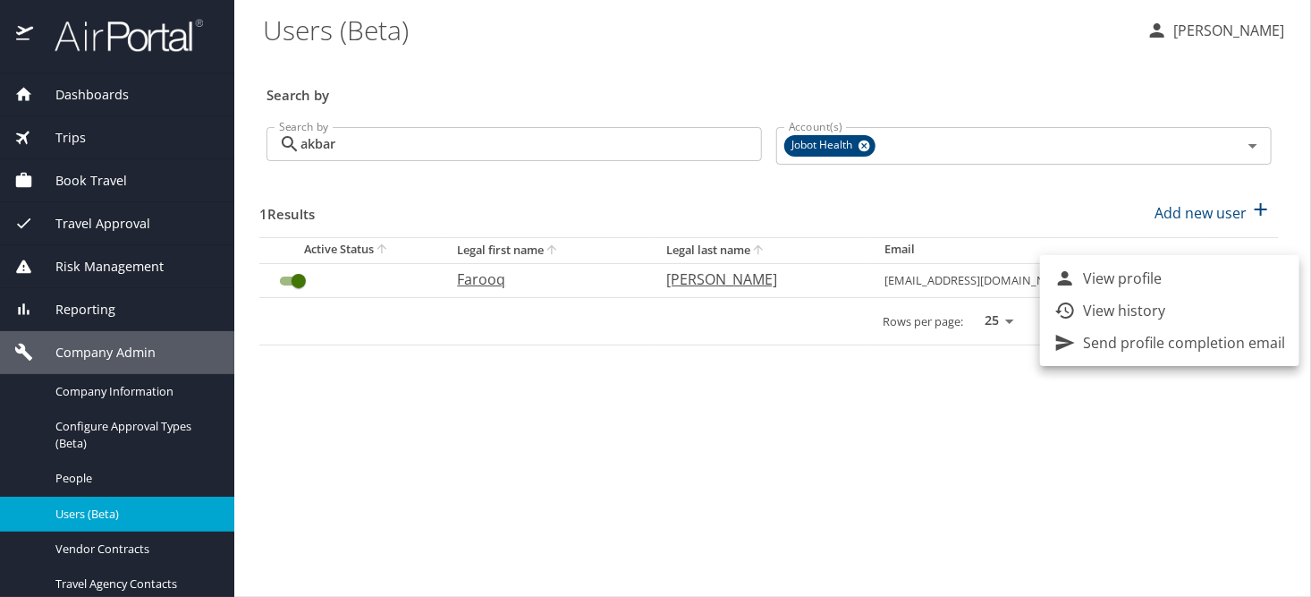
click at [707, 45] on div at bounding box center [655, 298] width 1311 height 597
